Goal: Task Accomplishment & Management: Use online tool/utility

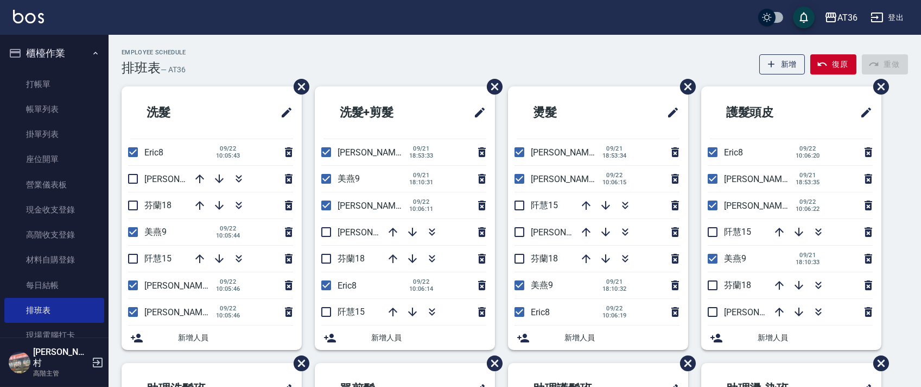
drag, startPoint x: 198, startPoint y: 173, endPoint x: 218, endPoint y: 116, distance: 60.8
click at [198, 174] on icon "button" at bounding box center [199, 178] width 13 height 13
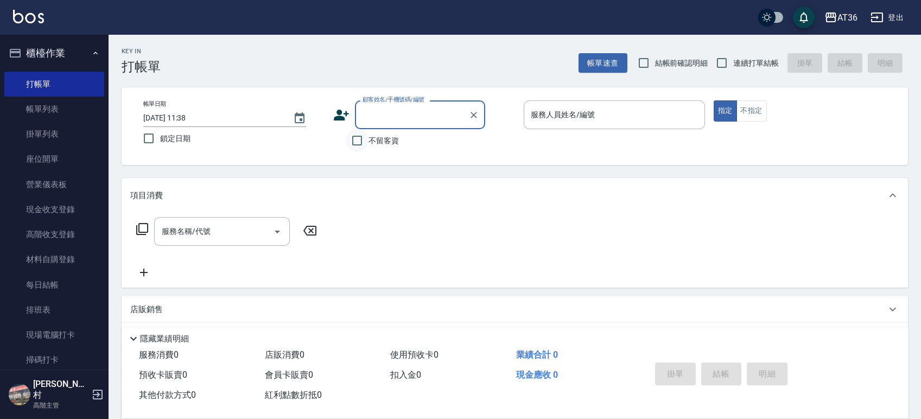
click at [358, 140] on input "不留客資" at bounding box center [357, 140] width 23 height 23
checkbox input "true"
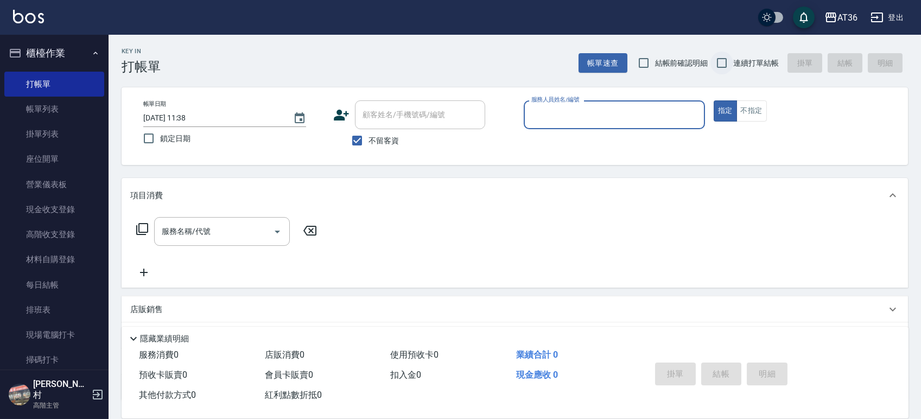
click at [725, 61] on input "連續打單結帳" at bounding box center [722, 63] width 23 height 23
checkbox input "true"
click at [626, 117] on input "服務人員姓名/編號" at bounding box center [615, 114] width 172 height 19
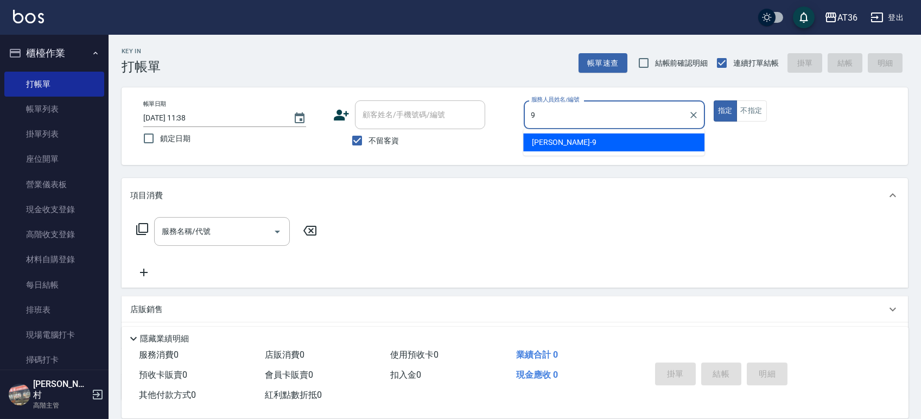
type input "9"
type button "true"
type input "美燕-9"
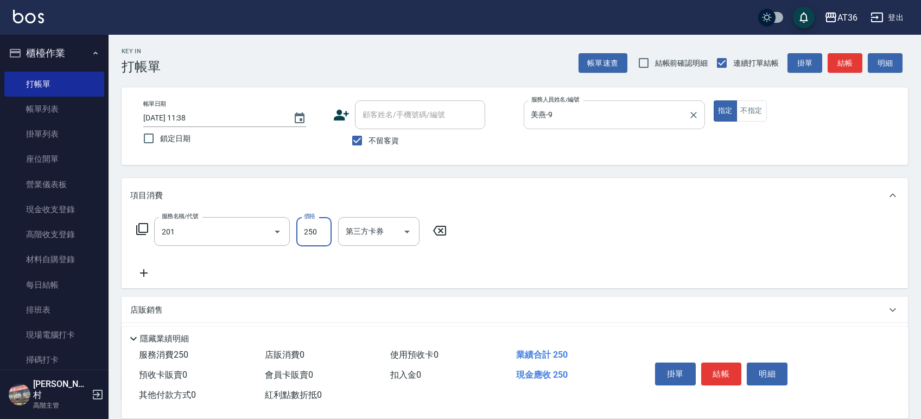
type input "一般洗髮(201)"
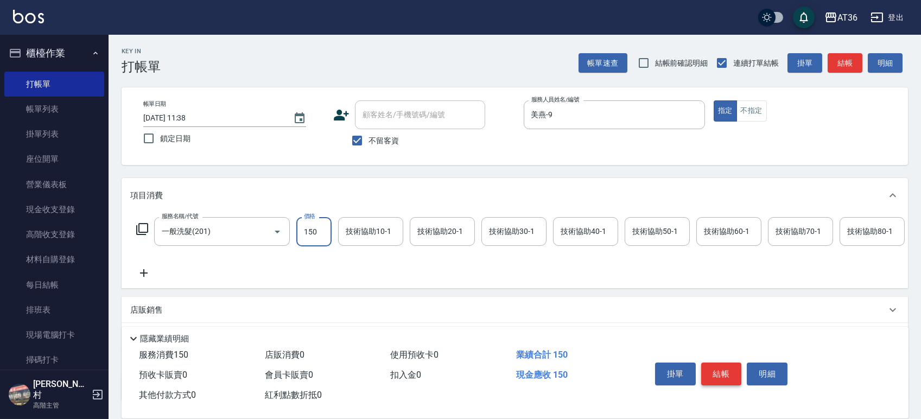
type input "150"
click at [718, 375] on button "結帳" at bounding box center [721, 374] width 41 height 23
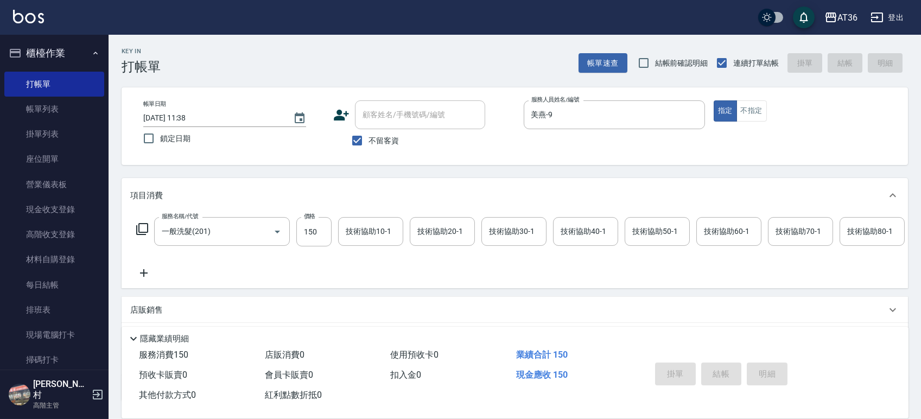
type input "[DATE] 14:03"
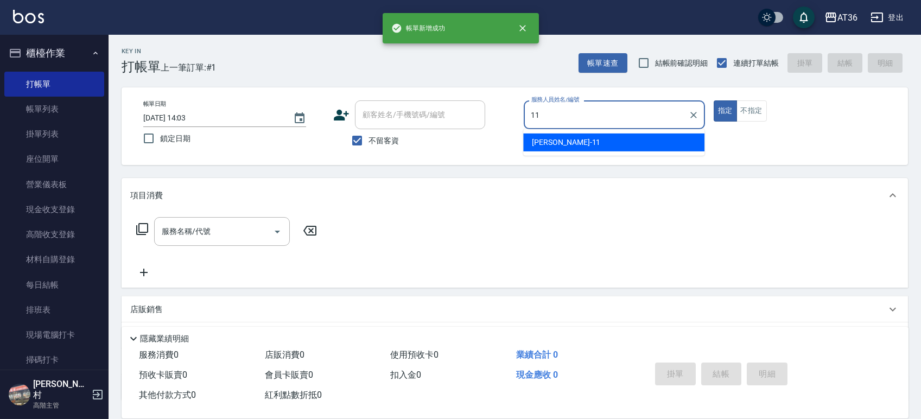
type input "[PERSON_NAME]-11"
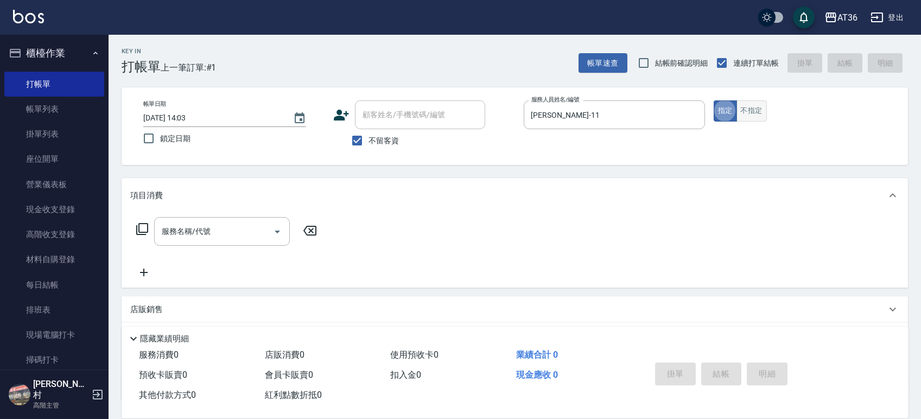
click at [757, 119] on button "不指定" at bounding box center [752, 110] width 30 height 21
click at [139, 229] on icon at bounding box center [142, 229] width 12 height 12
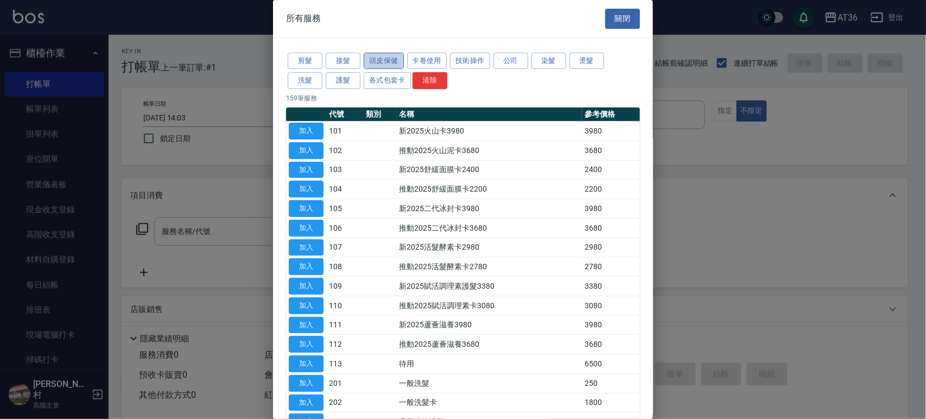
click at [387, 63] on button "頭皮保健" at bounding box center [384, 61] width 40 height 17
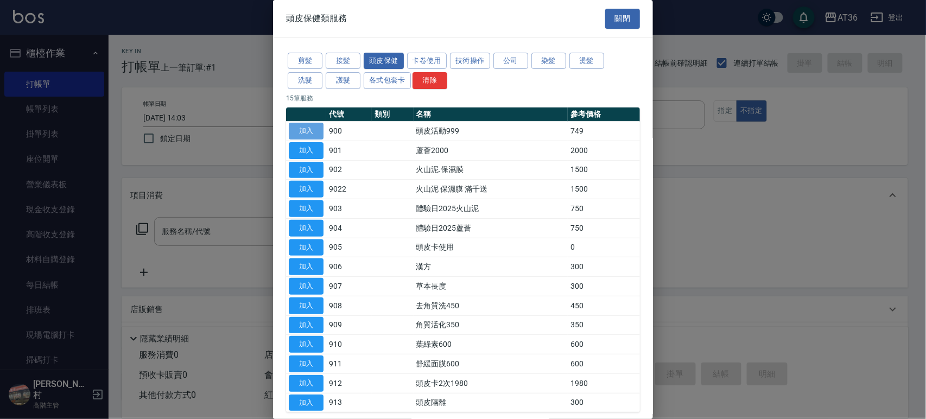
click at [298, 134] on button "加入" at bounding box center [306, 131] width 35 height 17
type input "頭皮活動999(900)"
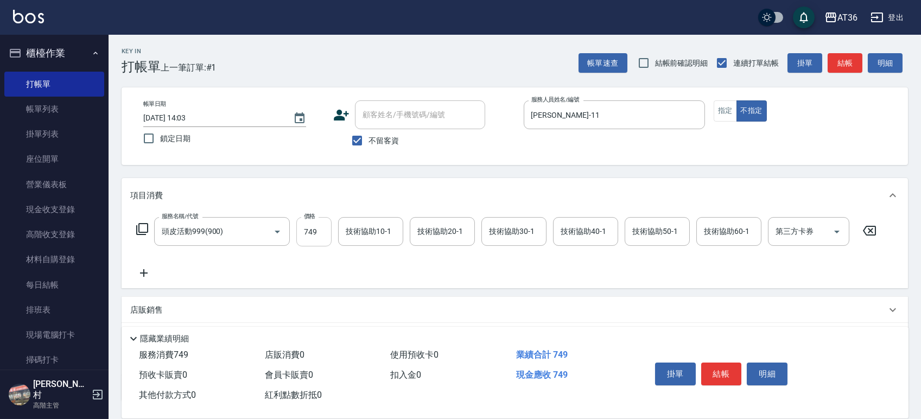
click at [319, 229] on input "749" at bounding box center [313, 231] width 35 height 29
type input "1000"
click at [714, 237] on input "技術協助60-1" at bounding box center [728, 231] width 55 height 19
type input "[PERSON_NAME]-56"
click at [719, 371] on button "結帳" at bounding box center [721, 374] width 41 height 23
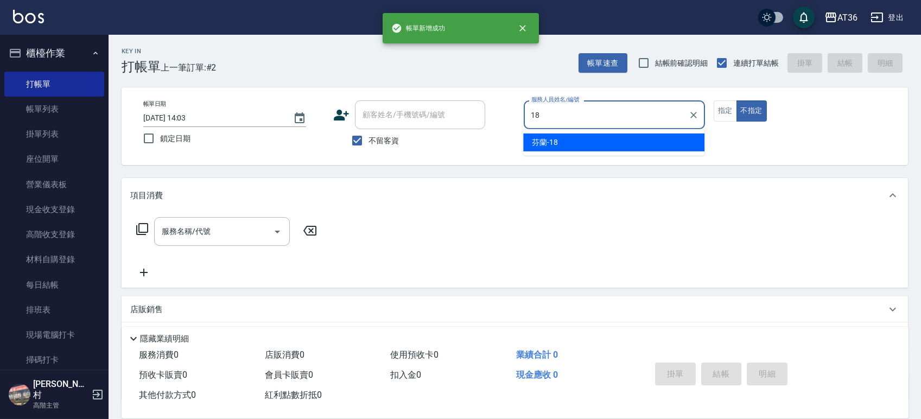
type input "18"
type button "false"
type input "芬蘭-18"
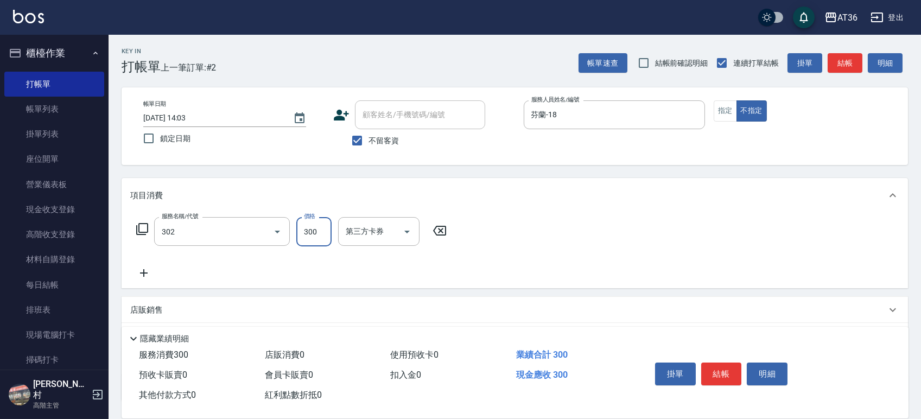
type input "造型剪髮(302)"
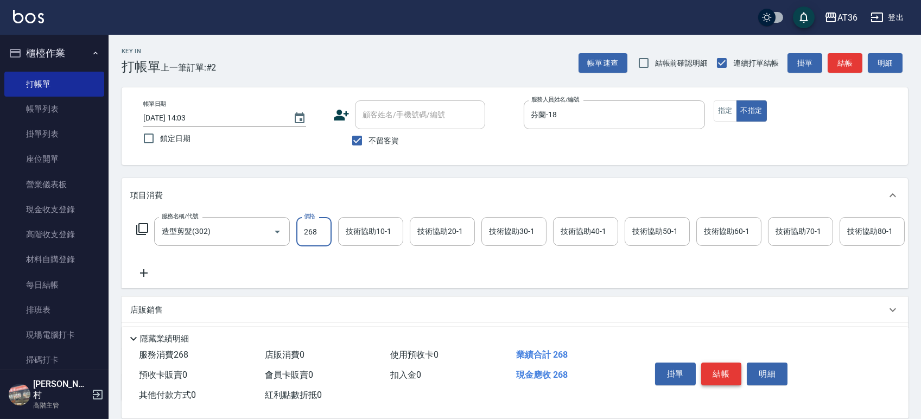
type input "268"
click at [724, 378] on button "結帳" at bounding box center [721, 374] width 41 height 23
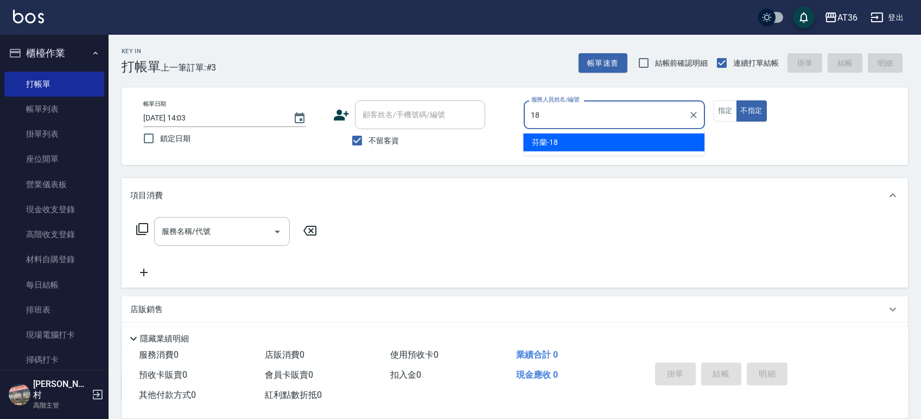
type input "芬蘭-18"
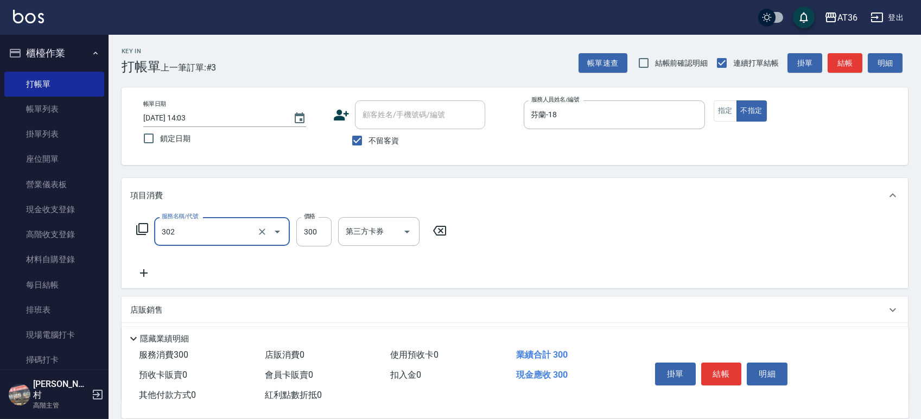
type input "造型剪髮(302)"
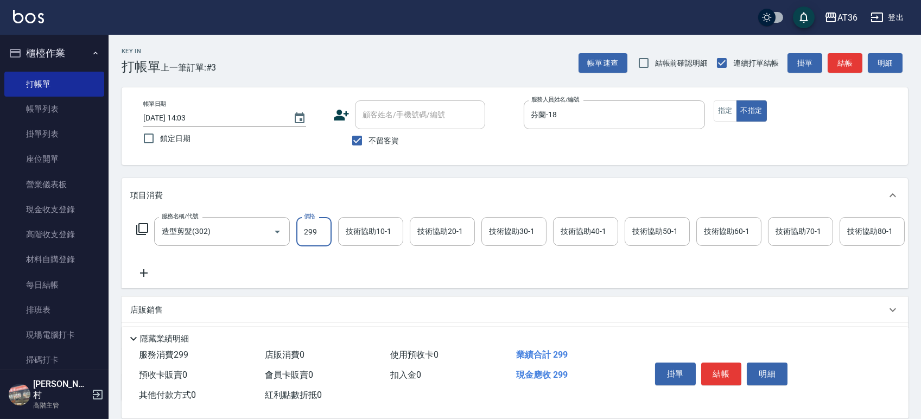
type input "299"
click at [724, 377] on button "結帳" at bounding box center [721, 374] width 41 height 23
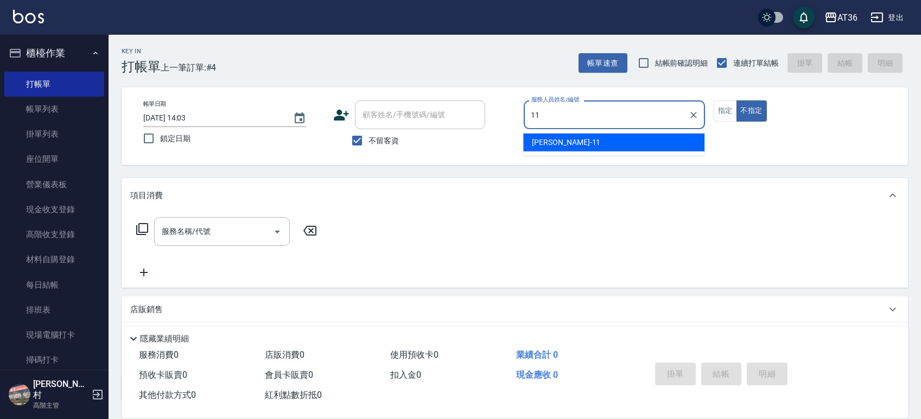
type input "[PERSON_NAME]-11"
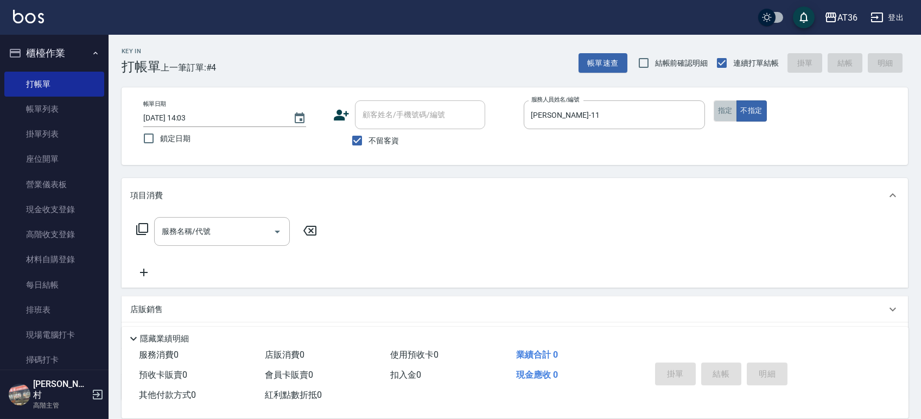
click at [718, 112] on button "指定" at bounding box center [725, 110] width 23 height 21
click at [198, 229] on div "服務名稱/代號 服務名稱/代號" at bounding box center [222, 231] width 136 height 29
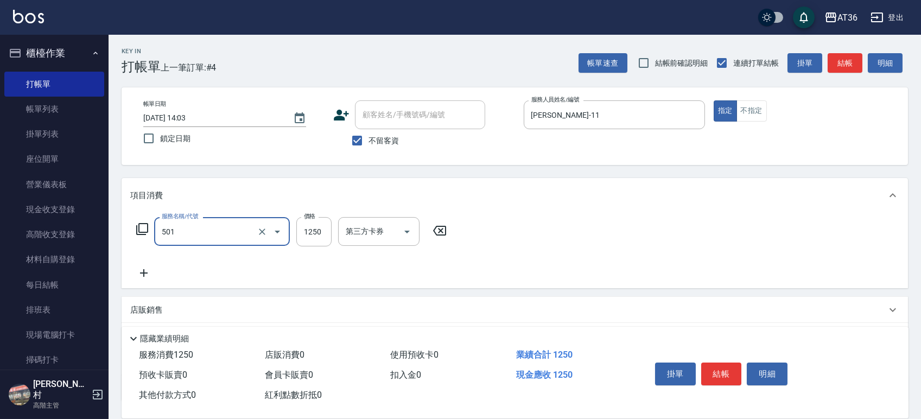
type input "染髮(501)"
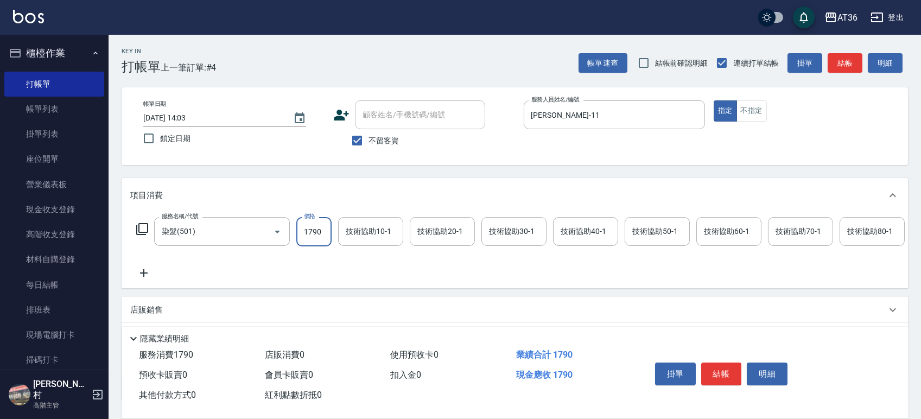
type input "1790"
click at [138, 231] on icon at bounding box center [142, 229] width 13 height 13
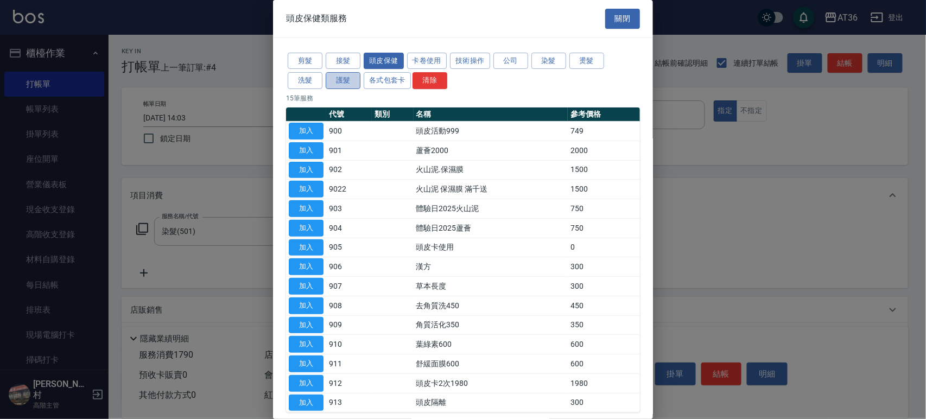
click at [335, 83] on button "護髮" at bounding box center [343, 80] width 35 height 17
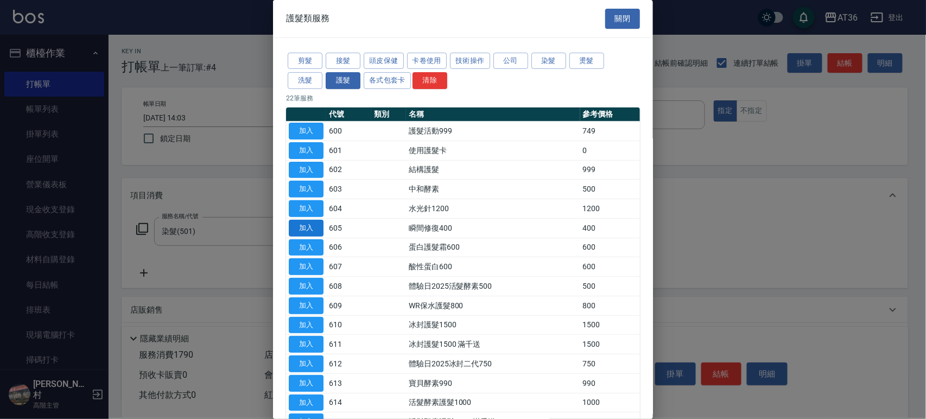
click at [302, 231] on button "加入" at bounding box center [306, 228] width 35 height 17
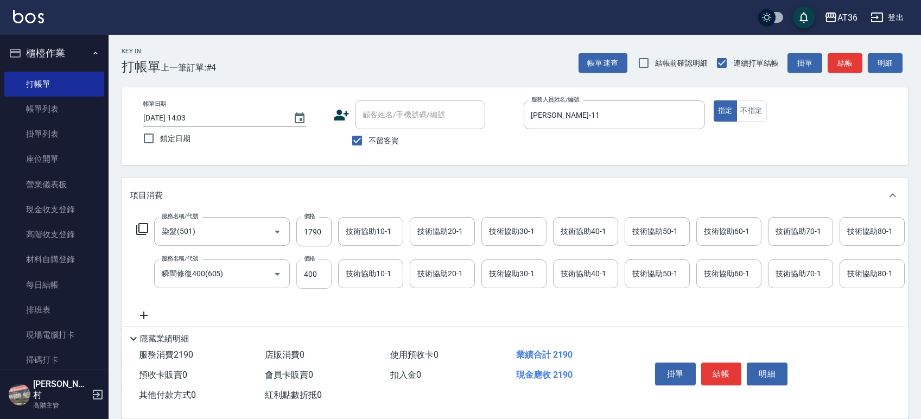
click at [317, 275] on input "400" at bounding box center [313, 274] width 35 height 29
drag, startPoint x: 317, startPoint y: 275, endPoint x: 287, endPoint y: 272, distance: 30.0
click at [287, 272] on div "服務名稱/代號 瞬間修復400(605) 服務名稱/代號 價格 400 價格 技術協助10-1 技術協助10-1 技術協助20-1 技術協助20-1 技術協助…" at bounding box center [810, 274] width 1360 height 29
type input "300"
click at [727, 376] on button "結帳" at bounding box center [721, 374] width 41 height 23
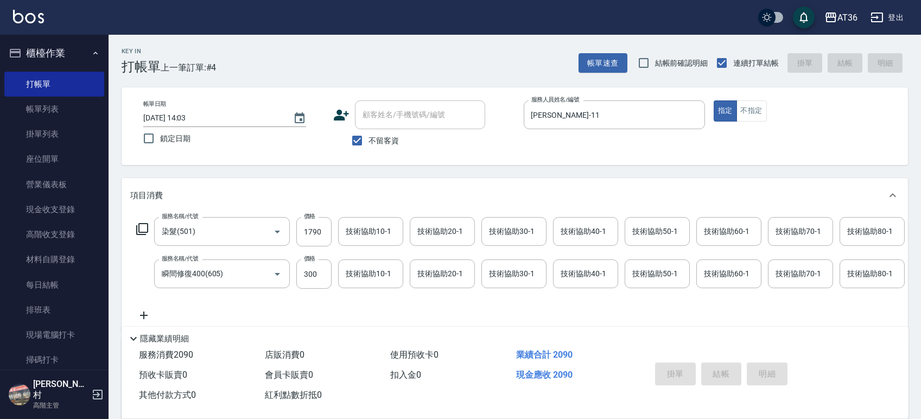
type input "[DATE] 14:04"
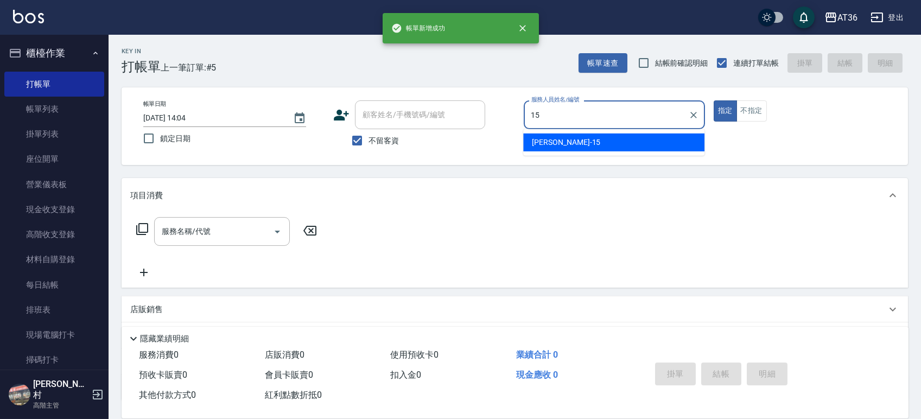
type input "阡慧-15"
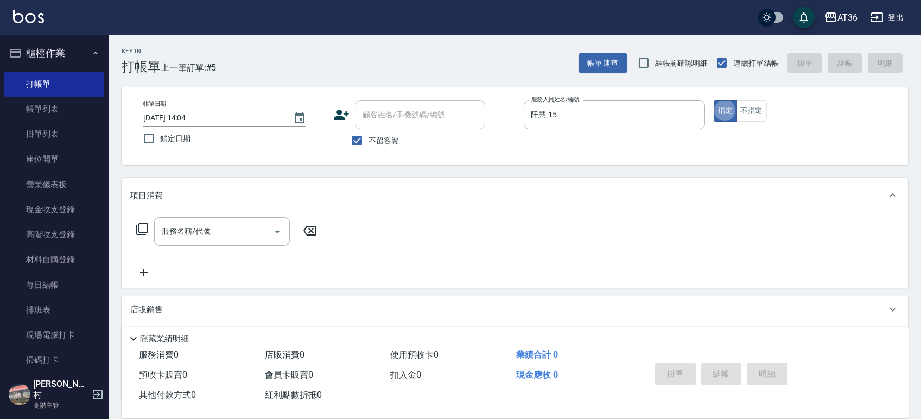
click at [201, 230] on div "服務名稱/代號 服務名稱/代號" at bounding box center [222, 231] width 136 height 29
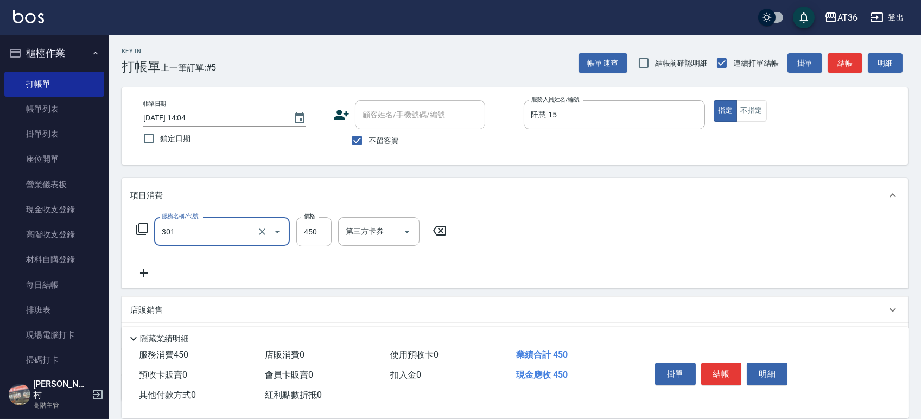
type input "洗+剪(301)"
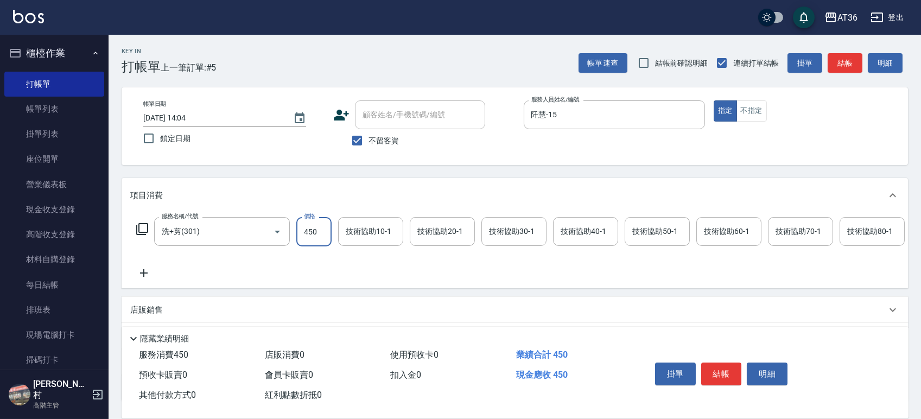
click at [143, 271] on icon at bounding box center [143, 273] width 27 height 13
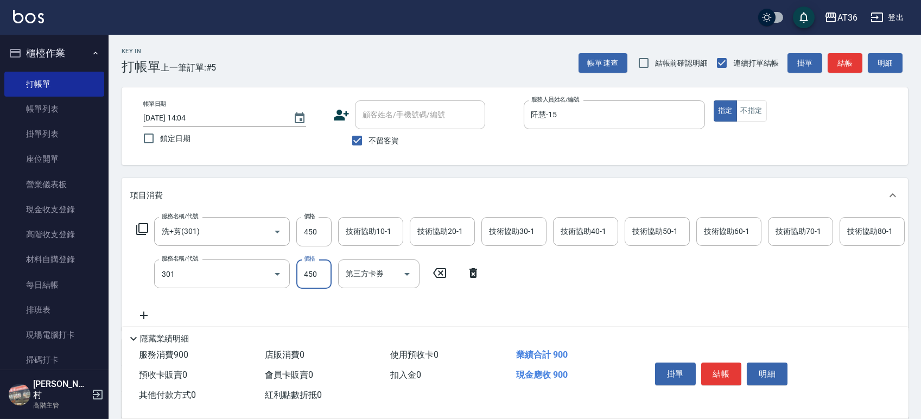
type input "洗+剪(301)"
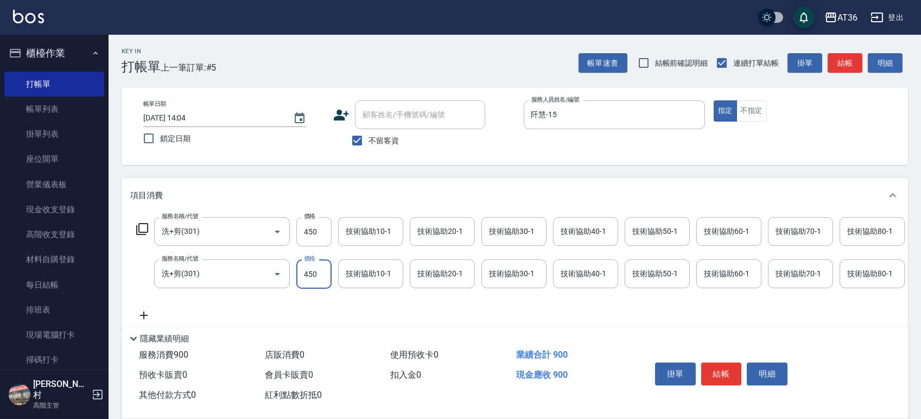
click at [143, 313] on icon at bounding box center [143, 315] width 27 height 13
type input "."
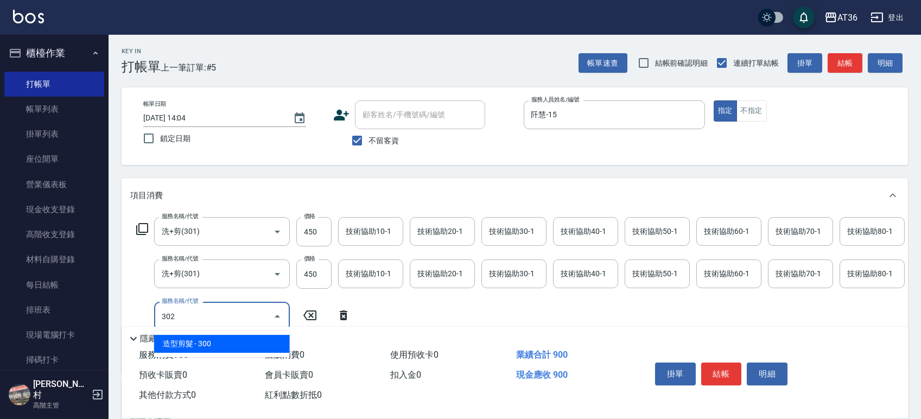
click at [191, 349] on span "造型剪髮 - 300" at bounding box center [222, 344] width 136 height 18
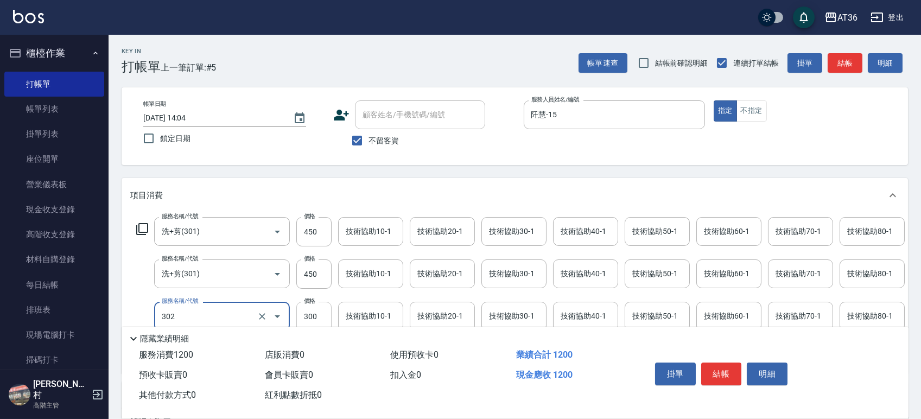
click at [327, 309] on input "300" at bounding box center [313, 316] width 35 height 29
type input "造型剪髮(302)"
type input "100"
click at [732, 368] on button "結帳" at bounding box center [721, 374] width 41 height 23
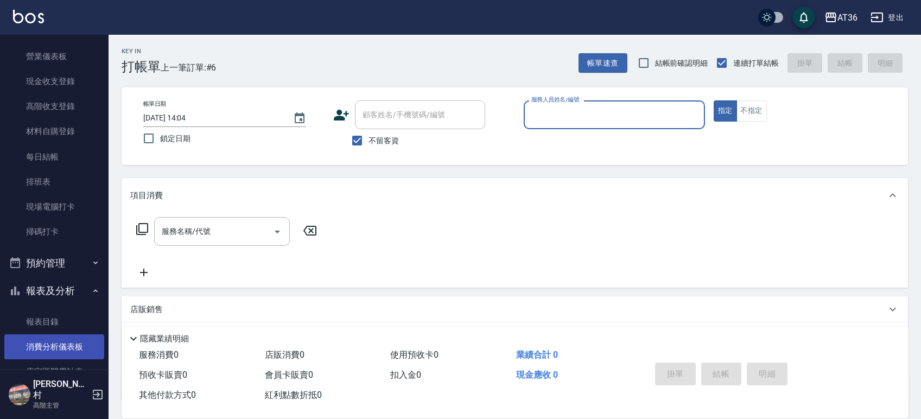
scroll to position [217, 0]
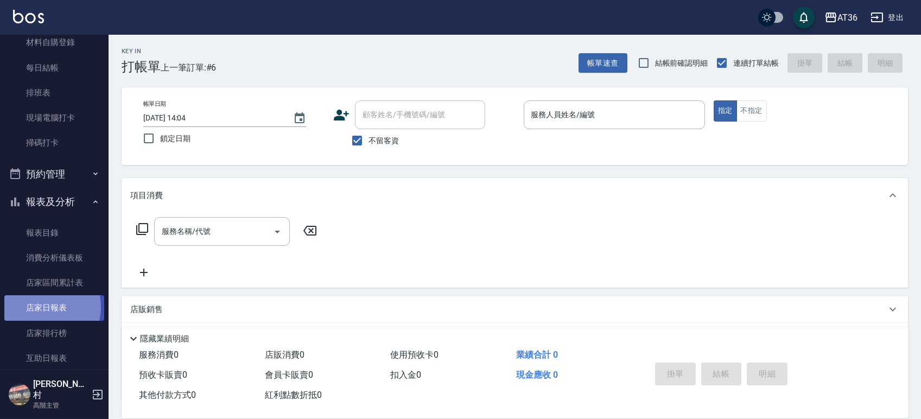
click at [45, 307] on link "店家日報表" at bounding box center [54, 307] width 100 height 25
